Goal: Obtain resource: Download file/media

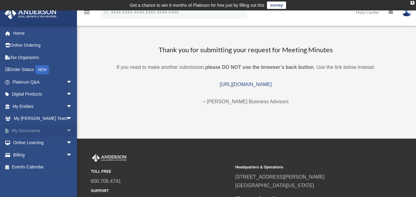
click at [66, 129] on span "arrow_drop_down" at bounding box center [72, 131] width 12 height 13
click at [25, 143] on link "Box" at bounding box center [45, 143] width 73 height 12
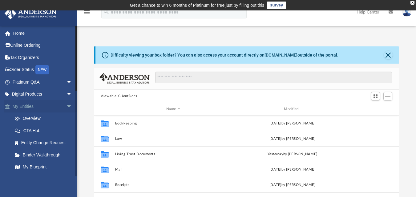
scroll to position [5, 5]
click at [22, 37] on link "Home" at bounding box center [42, 33] width 77 height 12
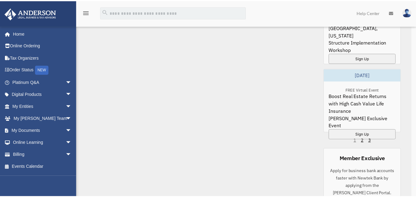
scroll to position [527, 0]
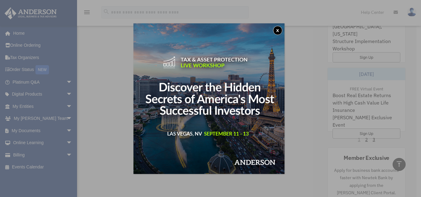
click at [279, 30] on button "x" at bounding box center [277, 30] width 9 height 9
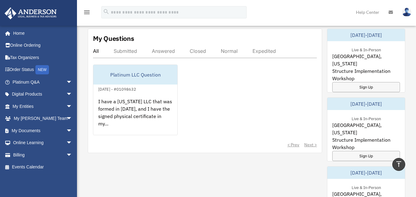
scroll to position [354, 0]
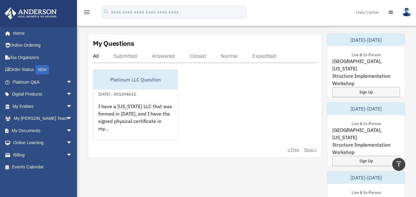
click at [168, 58] on div "Answered" at bounding box center [163, 56] width 23 height 6
click at [124, 56] on div "Submitted" at bounding box center [125, 56] width 23 height 6
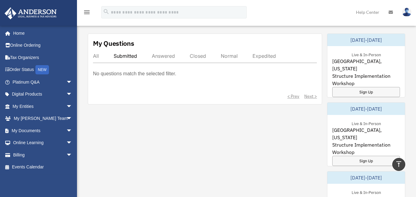
click at [97, 55] on div "All" at bounding box center [96, 56] width 6 height 6
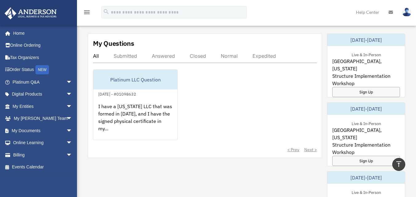
click at [97, 55] on div "All" at bounding box center [96, 56] width 6 height 6
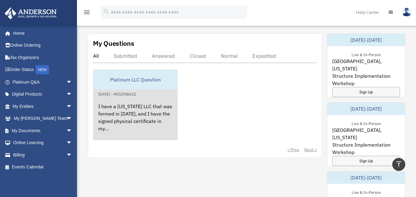
click at [143, 115] on div "I have a [US_STATE] LLC that was formed in [DATE], and I have the signed physic…" at bounding box center [135, 122] width 84 height 48
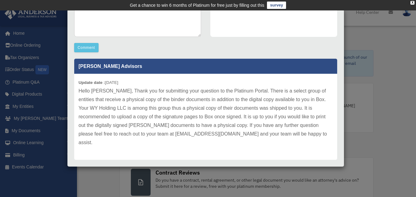
scroll to position [157, 0]
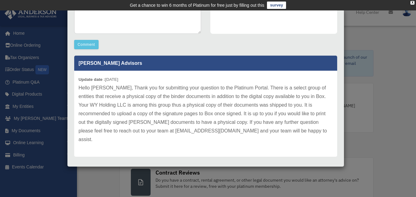
click at [63, 131] on div "Case Detail × Platinum LLC Question Case Number 01098632 Created Date September…" at bounding box center [208, 98] width 416 height 197
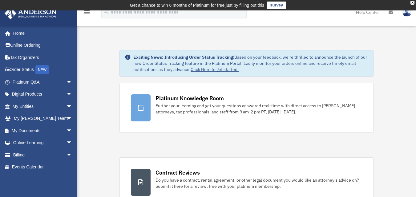
scroll to position [360, 0]
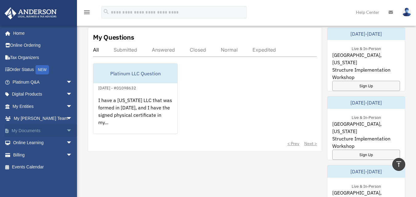
click at [66, 131] on span "arrow_drop_down" at bounding box center [72, 131] width 12 height 13
click at [23, 142] on link "Box" at bounding box center [45, 143] width 73 height 12
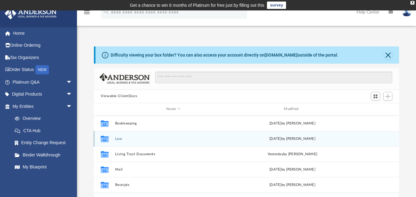
scroll to position [31, 0]
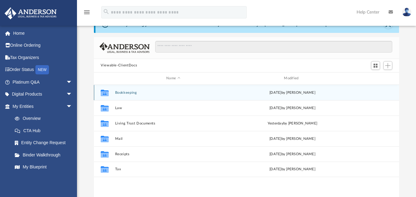
click at [131, 93] on button "Bookkeeping" at bounding box center [173, 93] width 116 height 4
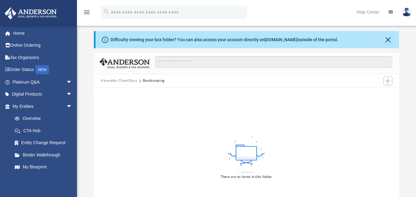
scroll to position [0, 0]
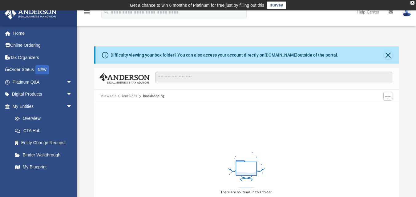
click at [125, 98] on button "Viewable-ClientDocs" at bounding box center [119, 97] width 36 height 6
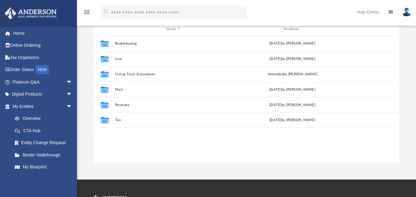
scroll to position [49, 0]
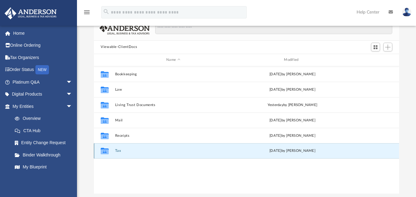
click at [118, 151] on button "Tax" at bounding box center [173, 151] width 116 height 4
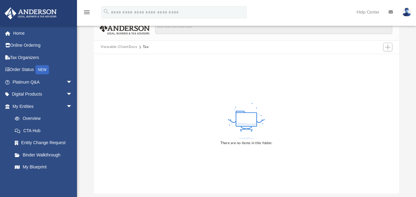
click at [133, 49] on button "Viewable-ClientDocs" at bounding box center [119, 47] width 36 height 6
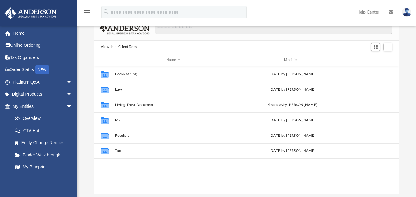
scroll to position [135, 300]
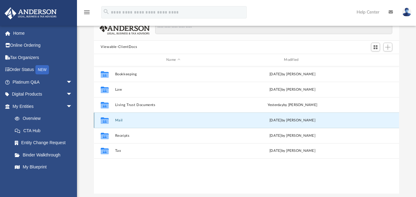
click at [119, 120] on button "Mail" at bounding box center [173, 120] width 116 height 4
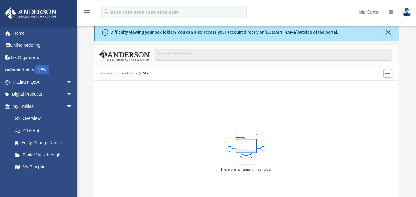
scroll to position [0, 0]
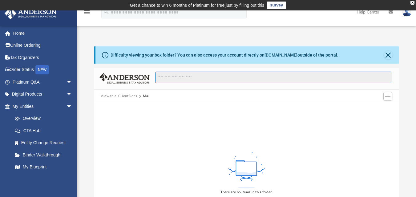
click at [220, 77] on input "Search files and folders" at bounding box center [273, 78] width 237 height 12
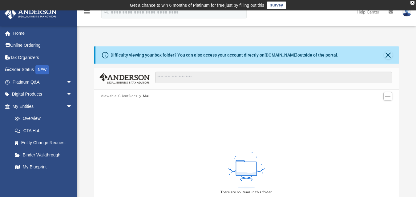
click at [115, 96] on button "Viewable-ClientDocs" at bounding box center [119, 97] width 36 height 6
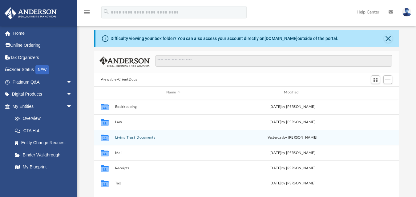
scroll to position [31, 0]
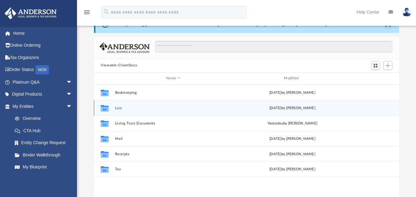
click at [118, 108] on button "Law" at bounding box center [173, 108] width 116 height 4
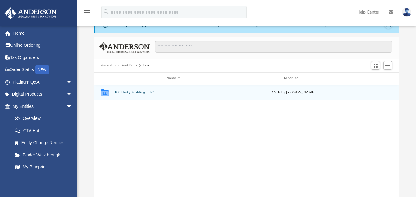
click at [129, 93] on button "KK Unity Holding, LLC" at bounding box center [173, 93] width 116 height 4
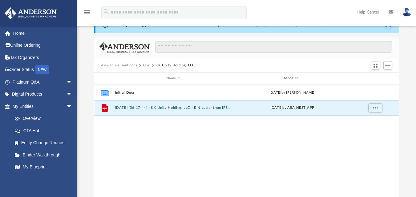
click at [194, 108] on button "2025.05.02 (06:17:44) - KK Unity Holding, LLC - EIN Letter from IRS.pdf" at bounding box center [173, 108] width 116 height 4
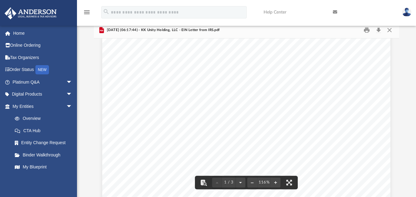
scroll to position [0, 0]
click at [389, 29] on button "Close" at bounding box center [389, 30] width 11 height 10
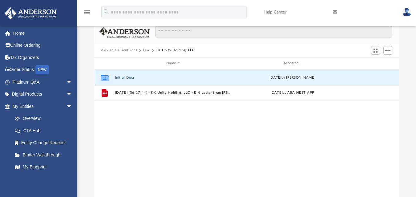
click at [130, 78] on button "Initial Docs" at bounding box center [173, 77] width 116 height 4
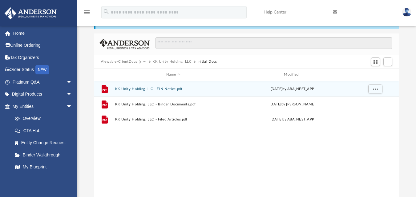
scroll to position [62, 0]
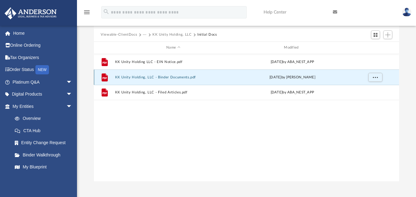
click at [146, 76] on button "KK Unity Holding, LLC - Binder Documents.pdf" at bounding box center [173, 77] width 116 height 4
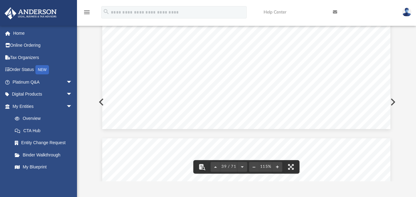
scroll to position [14626, 0]
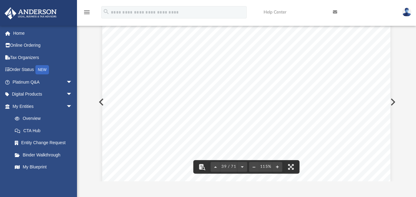
drag, startPoint x: 397, startPoint y: 106, endPoint x: 395, endPoint y: 136, distance: 29.6
click at [396, 137] on div "Operating Agreement of KK Unity Holding, LLC Page 19 of 43 as otherwise provide…" at bounding box center [246, 102] width 305 height 159
click at [37, 118] on link "Overview" at bounding box center [45, 119] width 73 height 12
